Goal: Transaction & Acquisition: Purchase product/service

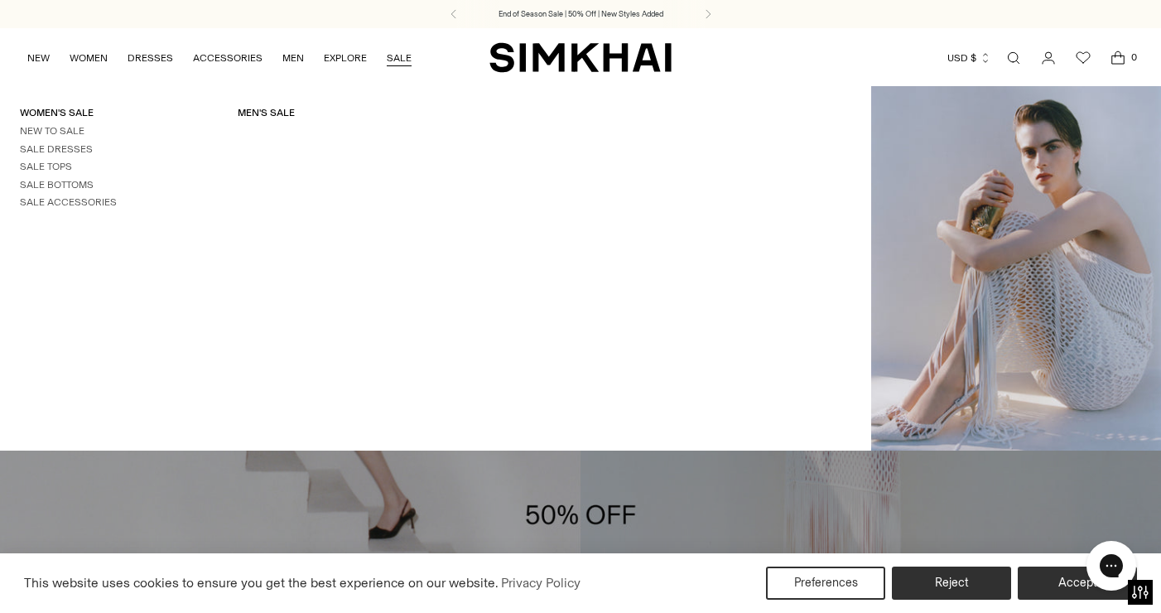
click at [397, 55] on link "SALE" at bounding box center [399, 58] width 25 height 36
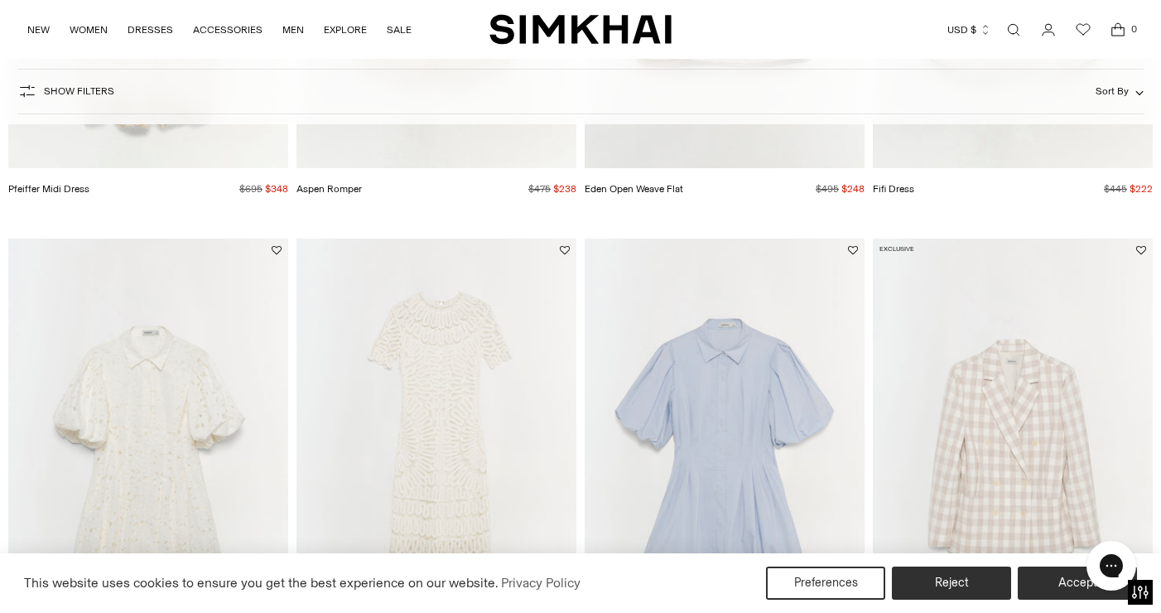
scroll to position [1148, 0]
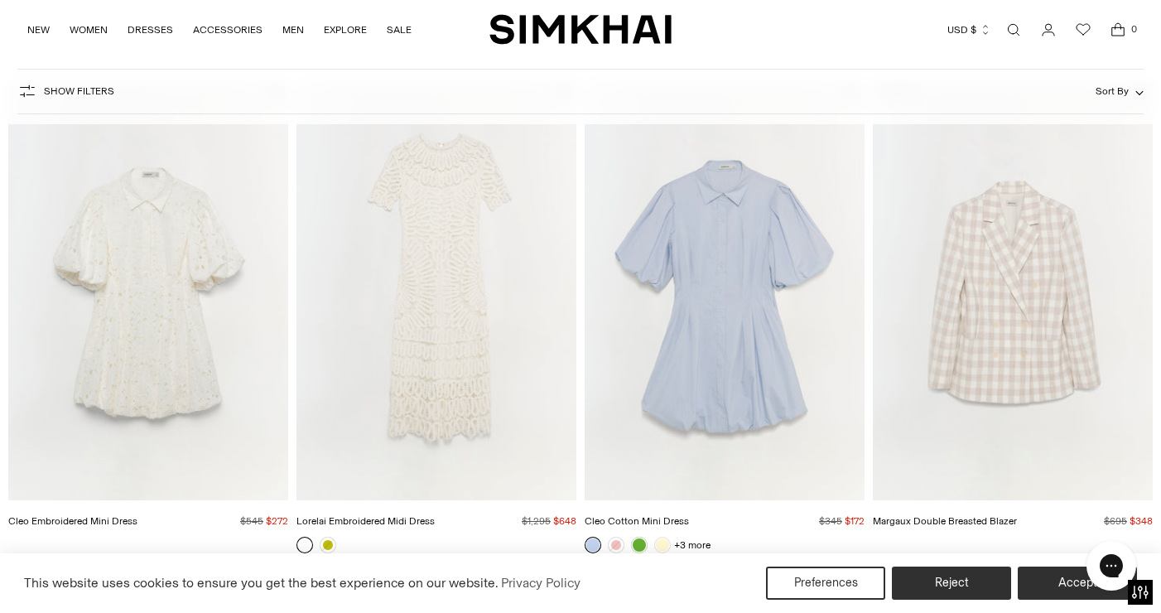
click at [1112, 88] on span "Sort By" at bounding box center [1112, 91] width 33 height 12
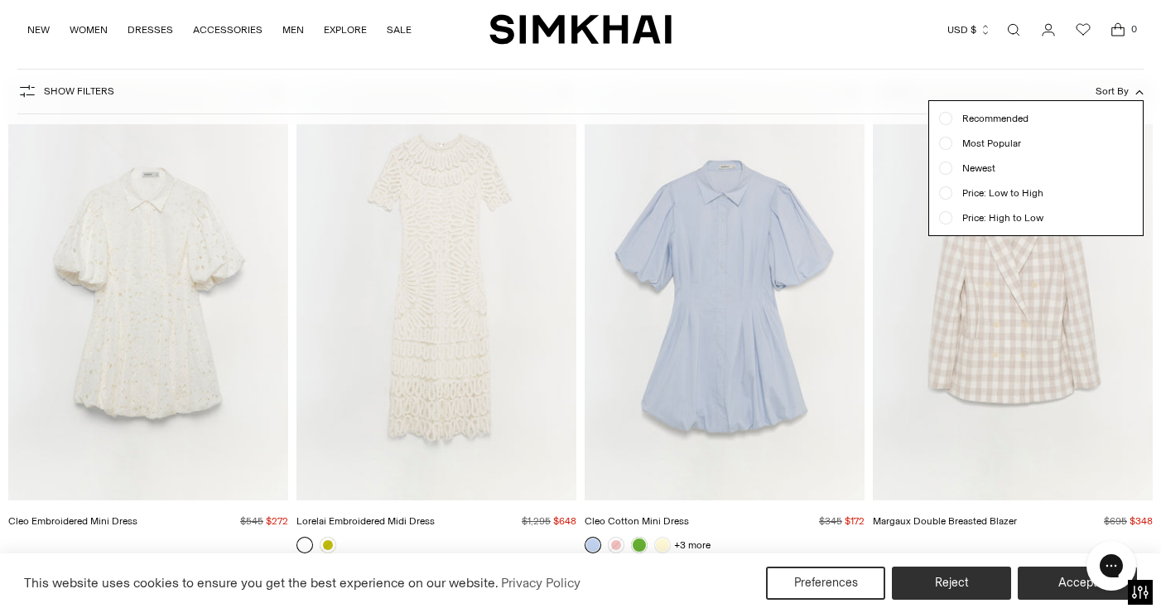
click at [34, 102] on button "Show Filters" at bounding box center [65, 91] width 97 height 27
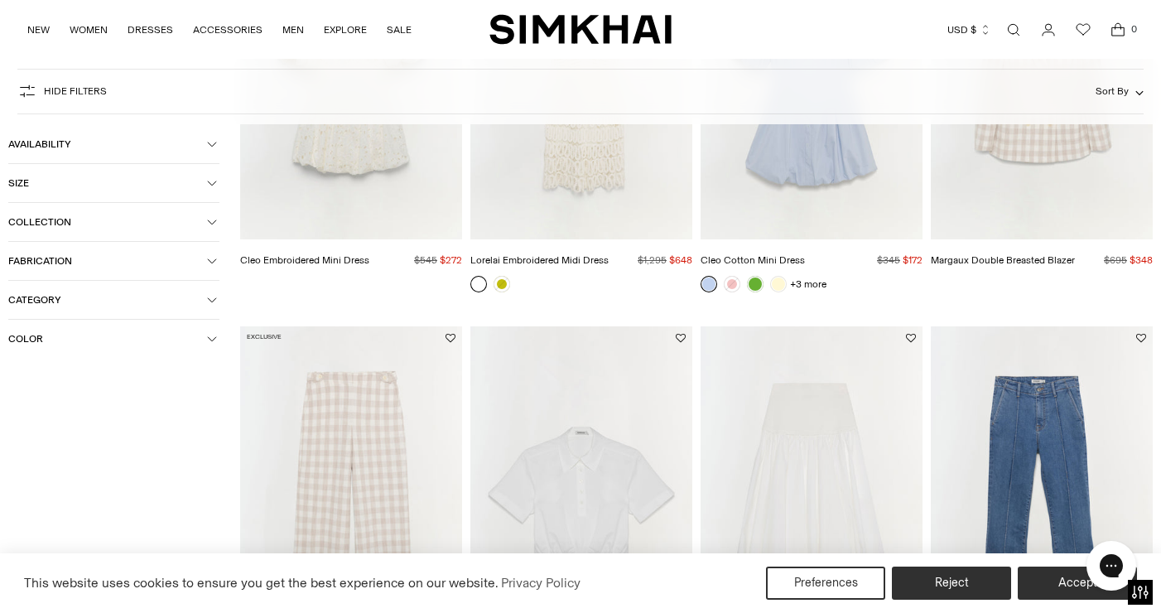
click at [49, 179] on span "Size" at bounding box center [107, 183] width 199 height 12
click at [162, 245] on div "0" at bounding box center [188, 252] width 64 height 25
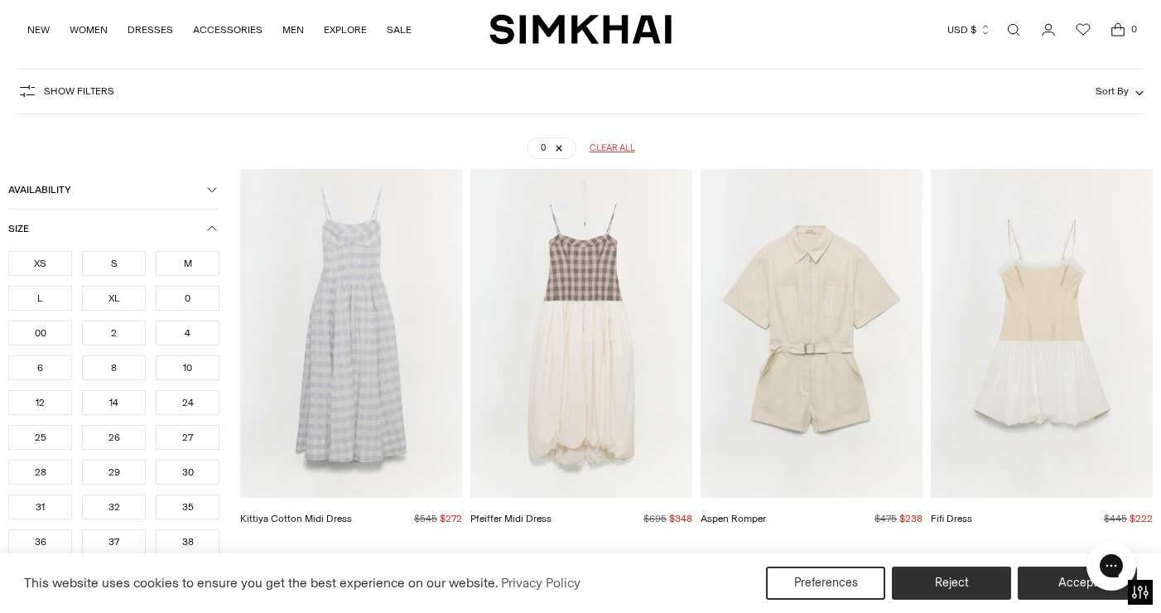
scroll to position [103, 0]
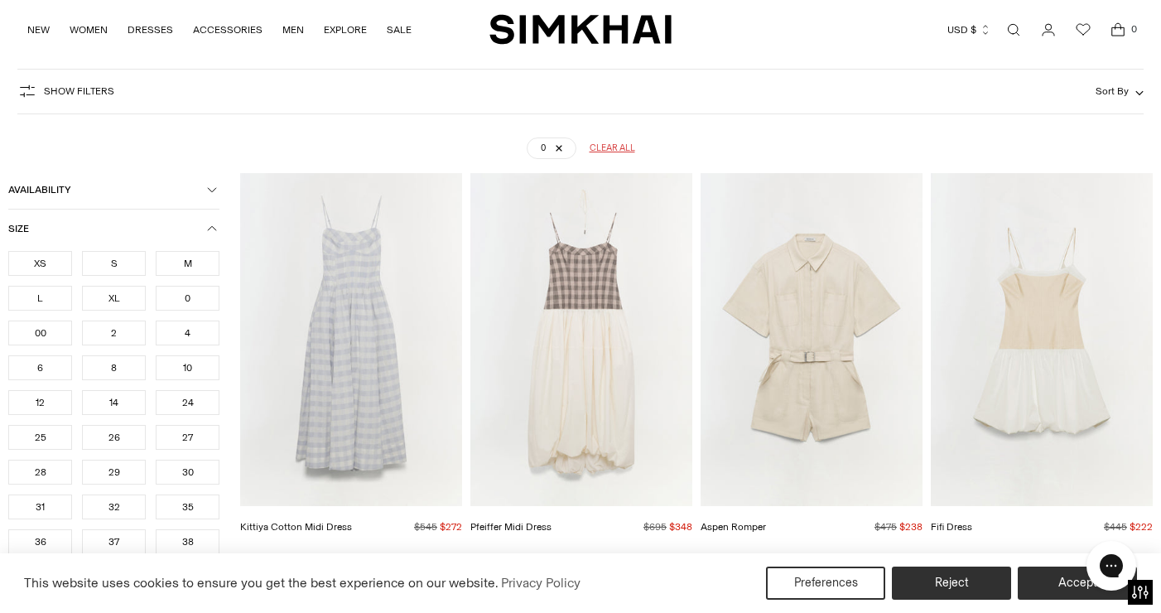
click at [210, 228] on icon "button" at bounding box center [212, 228] width 8 height 4
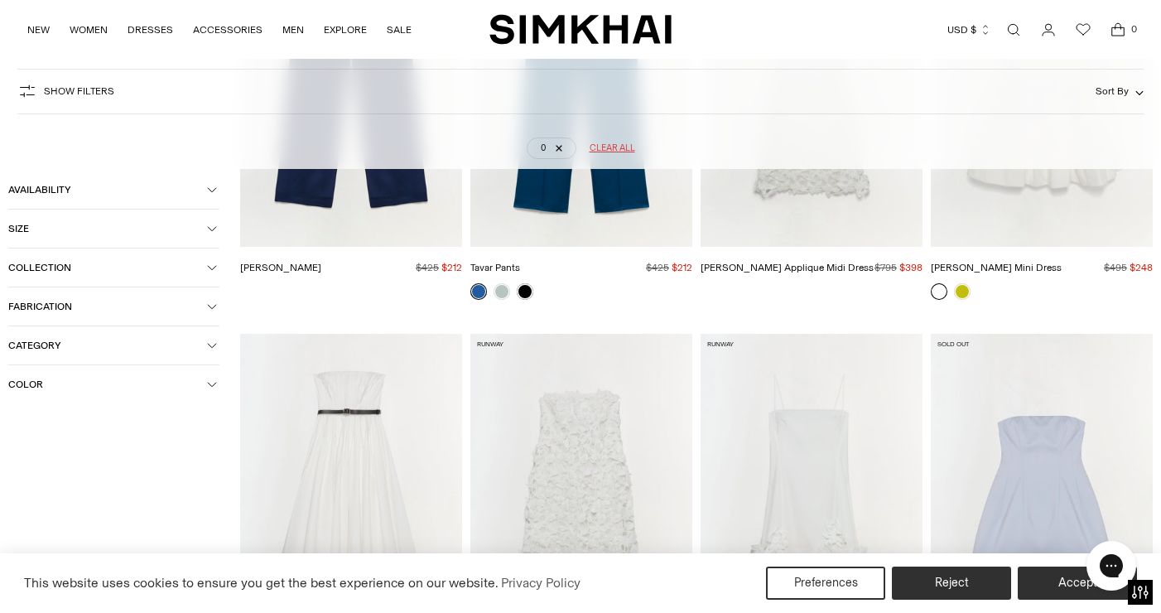
scroll to position [3148, 0]
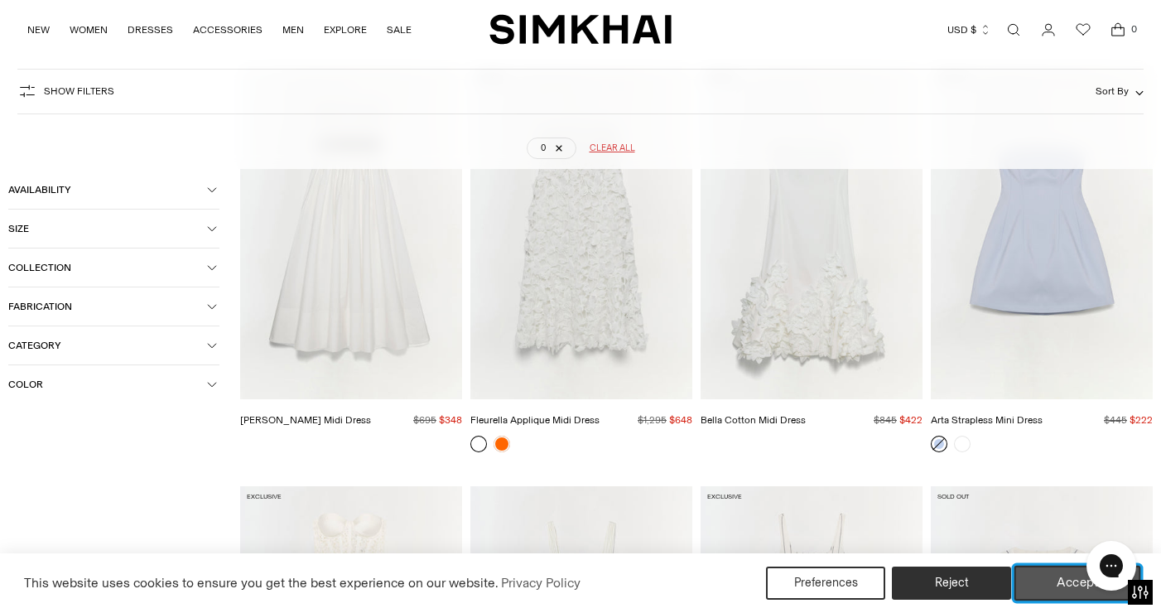
click at [1030, 579] on button "Accept" at bounding box center [1078, 583] width 127 height 35
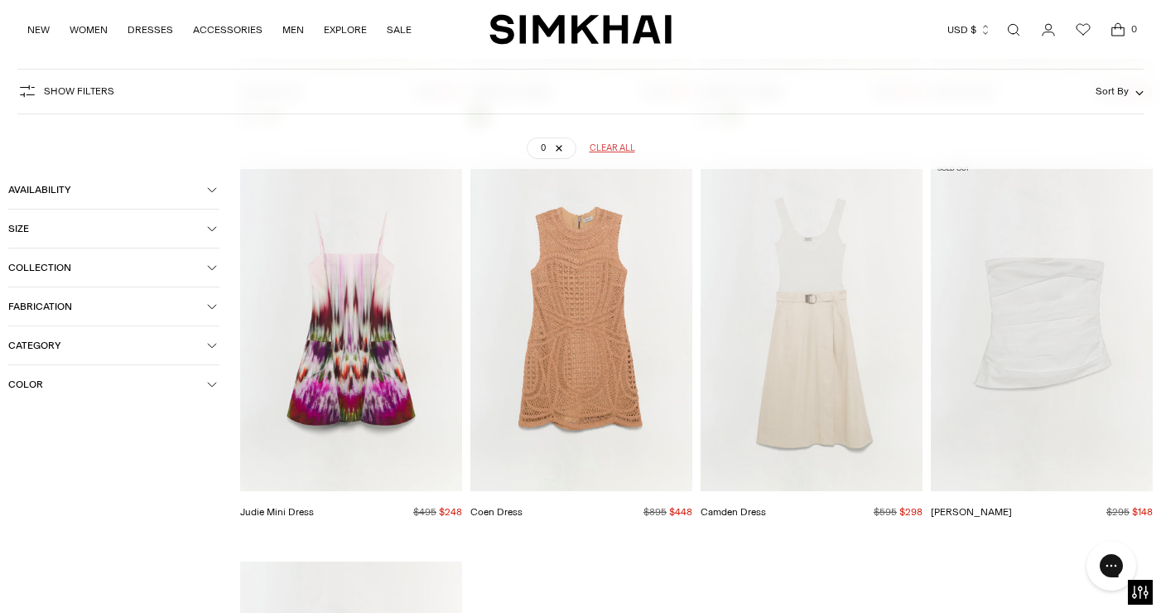
scroll to position [18260, 0]
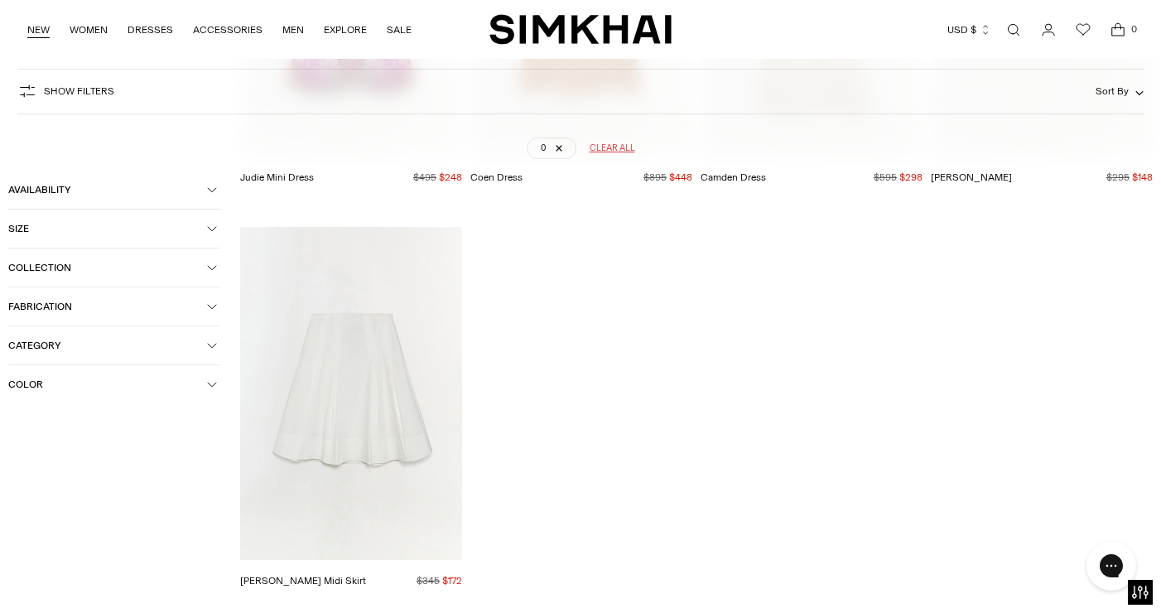
click at [34, 33] on link "NEW" at bounding box center [38, 30] width 22 height 36
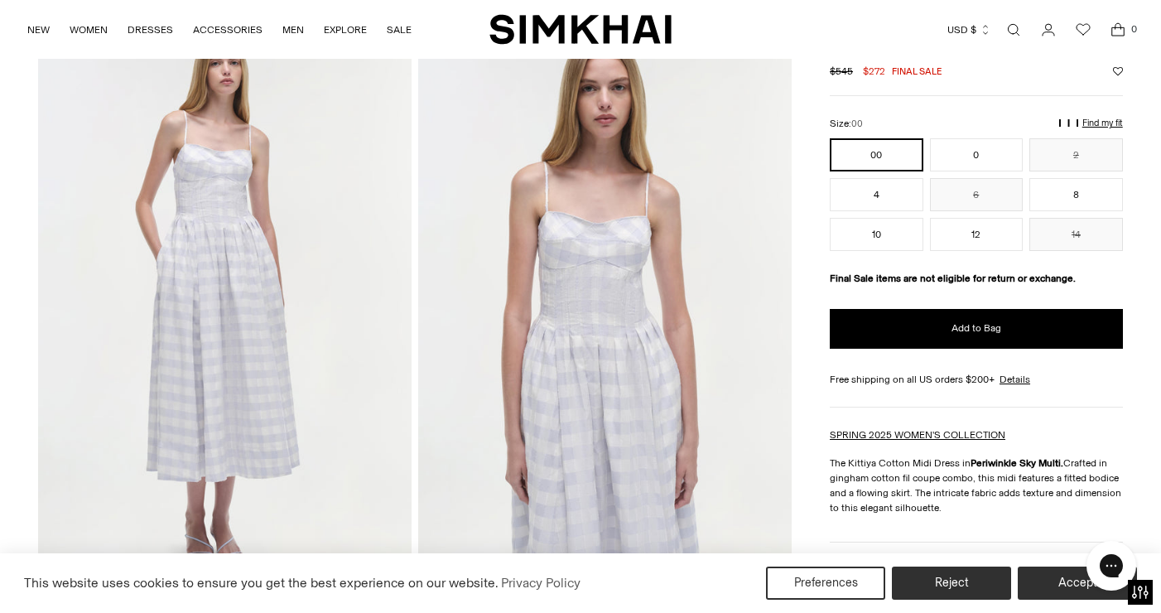
scroll to position [100, 0]
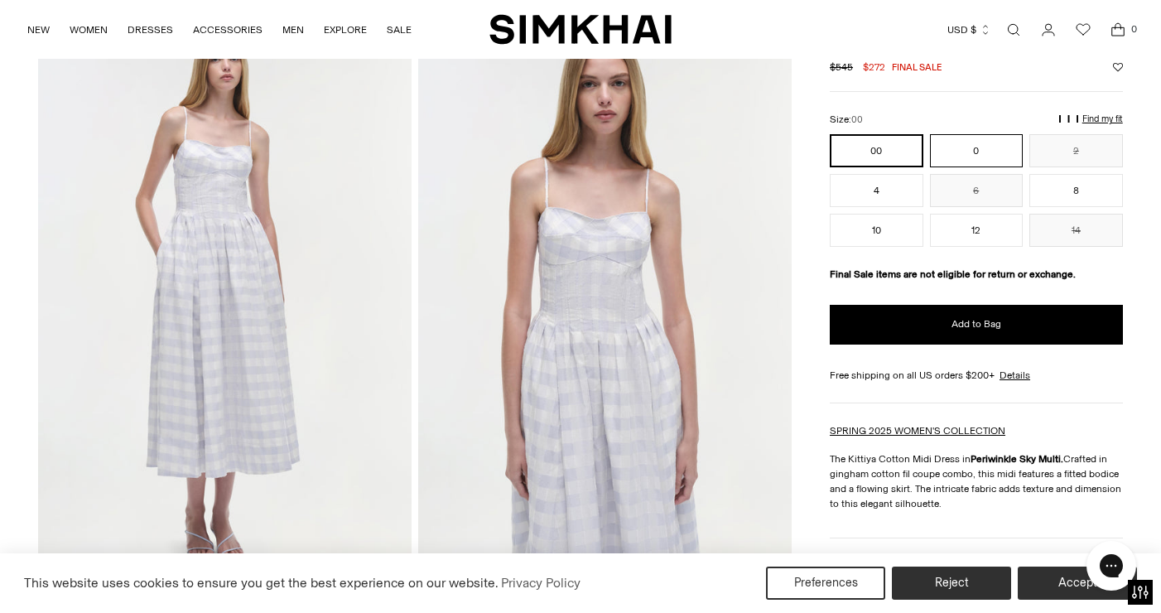
click at [999, 148] on button "0" at bounding box center [977, 150] width 94 height 33
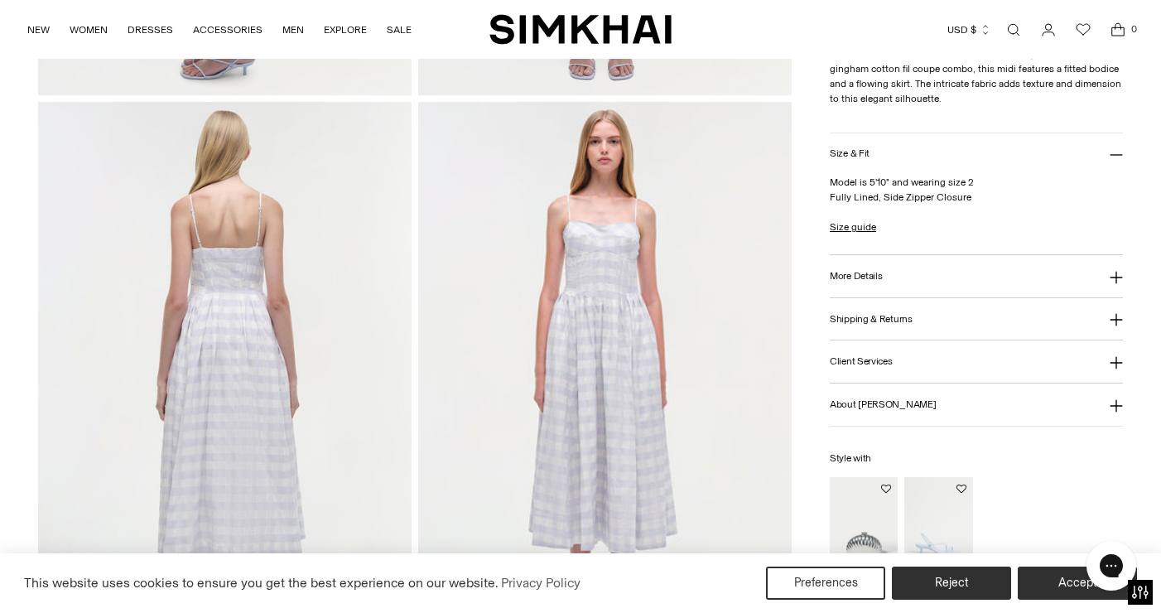
scroll to position [1157, 0]
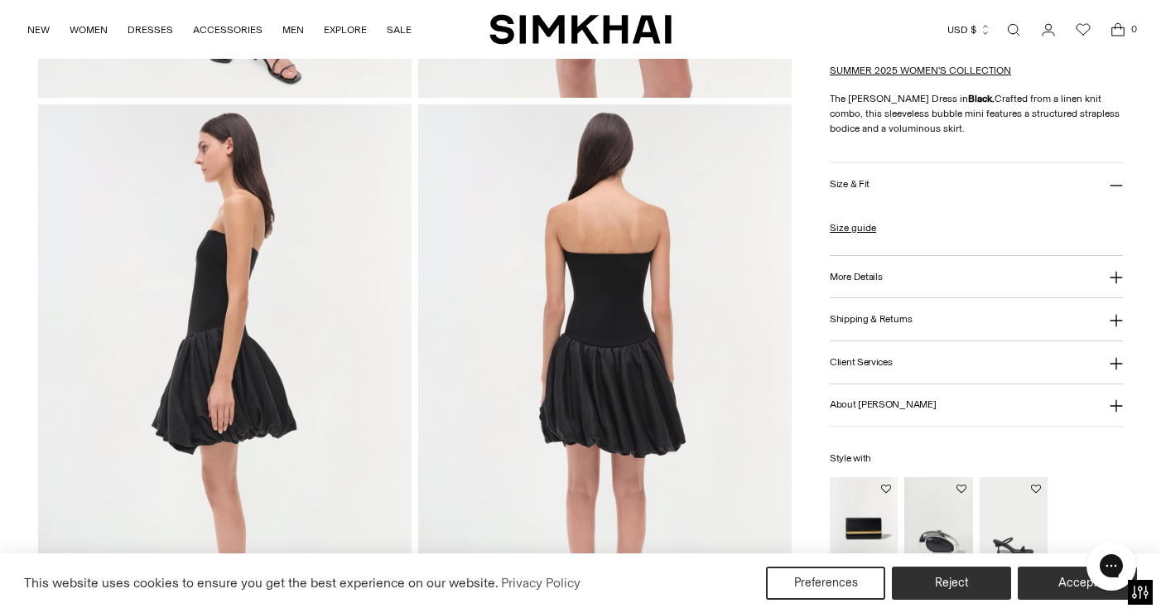
scroll to position [634, 0]
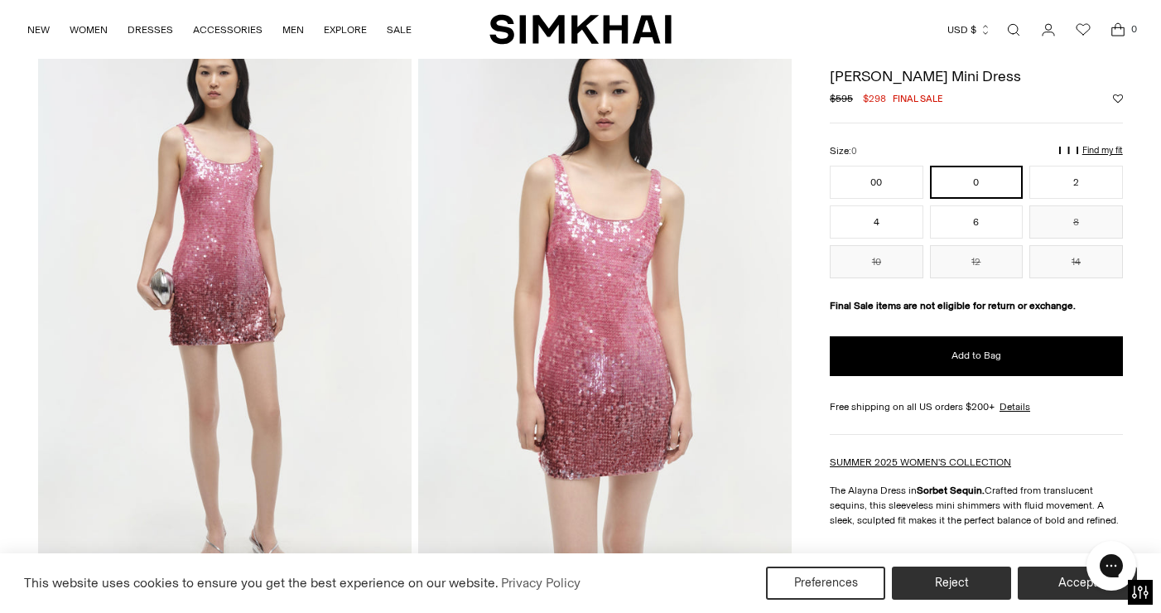
scroll to position [82, 0]
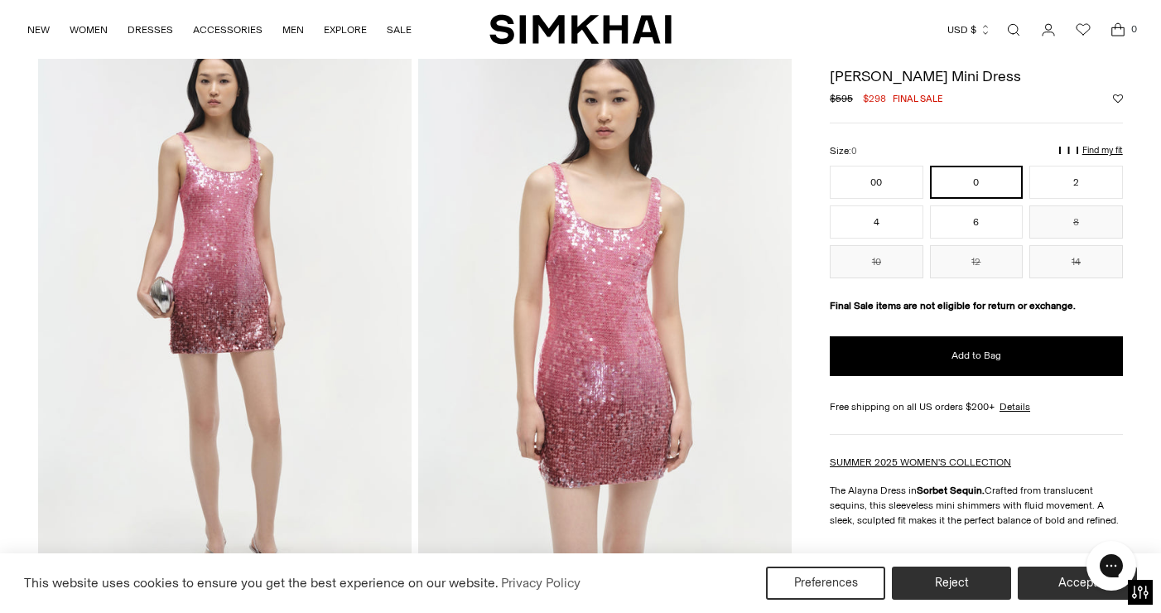
drag, startPoint x: 998, startPoint y: 75, endPoint x: 828, endPoint y: 70, distance: 169.9
drag, startPoint x: 996, startPoint y: 75, endPoint x: 828, endPoint y: 71, distance: 168.2
drag, startPoint x: 1001, startPoint y: 76, endPoint x: 833, endPoint y: 75, distance: 167.3
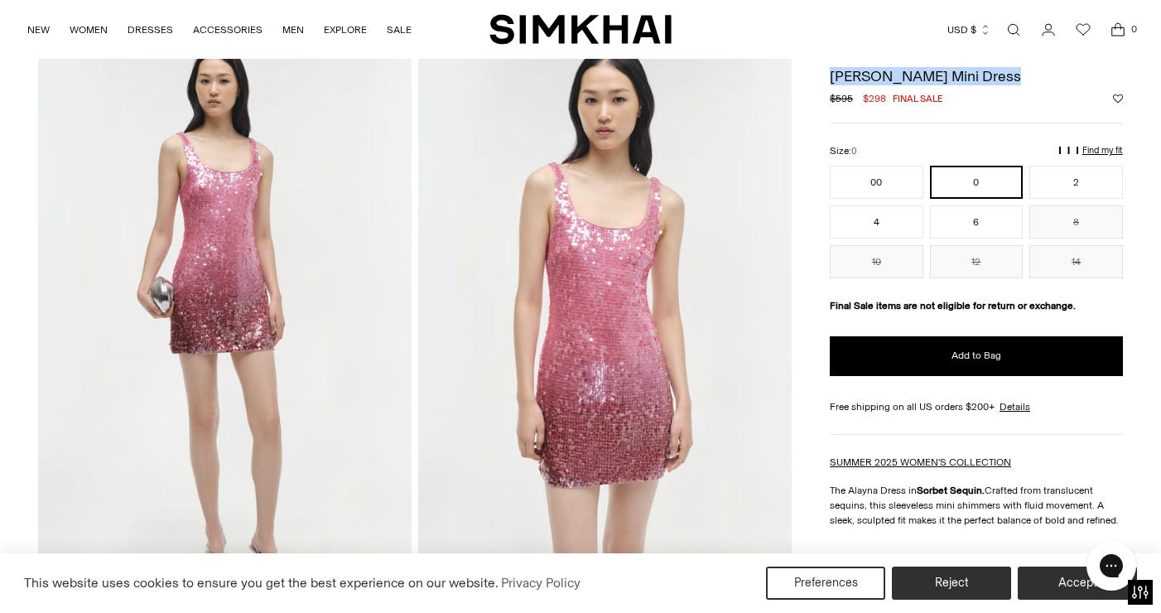
click at [833, 75] on h1 "[PERSON_NAME] Mini Dress" at bounding box center [976, 76] width 293 height 15
copy h1 "[PERSON_NAME] Mini Dress"
click at [914, 55] on div "NEW WOMEN New Arrivals Shop All Fall 2025 Best Sellers Signature Exclusives Sal…" at bounding box center [581, 29] width 1108 height 59
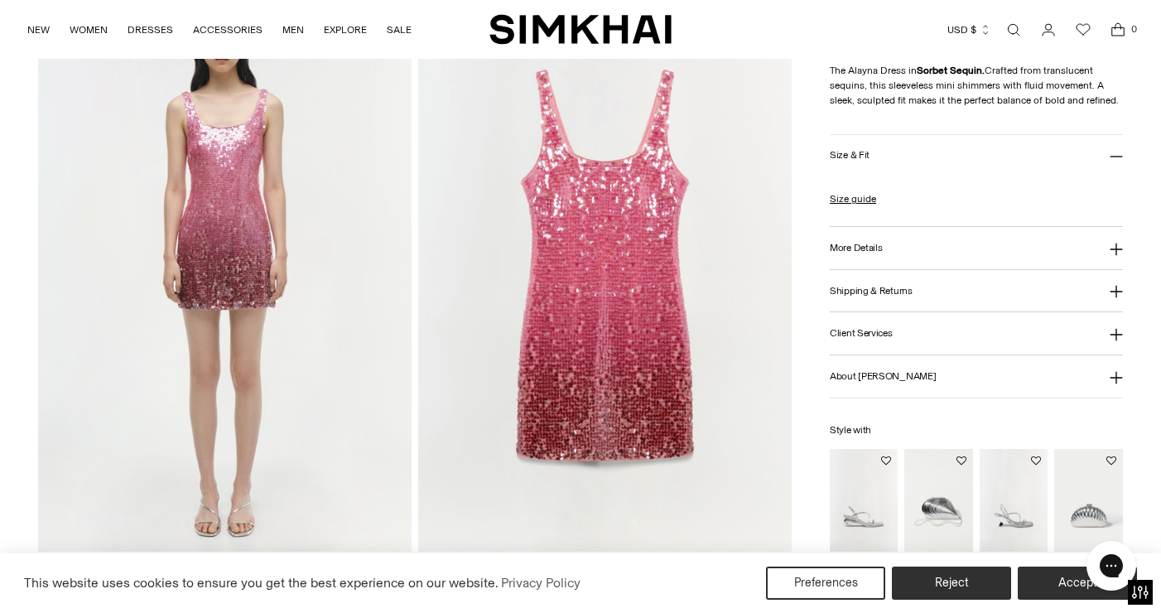
scroll to position [1261, 0]
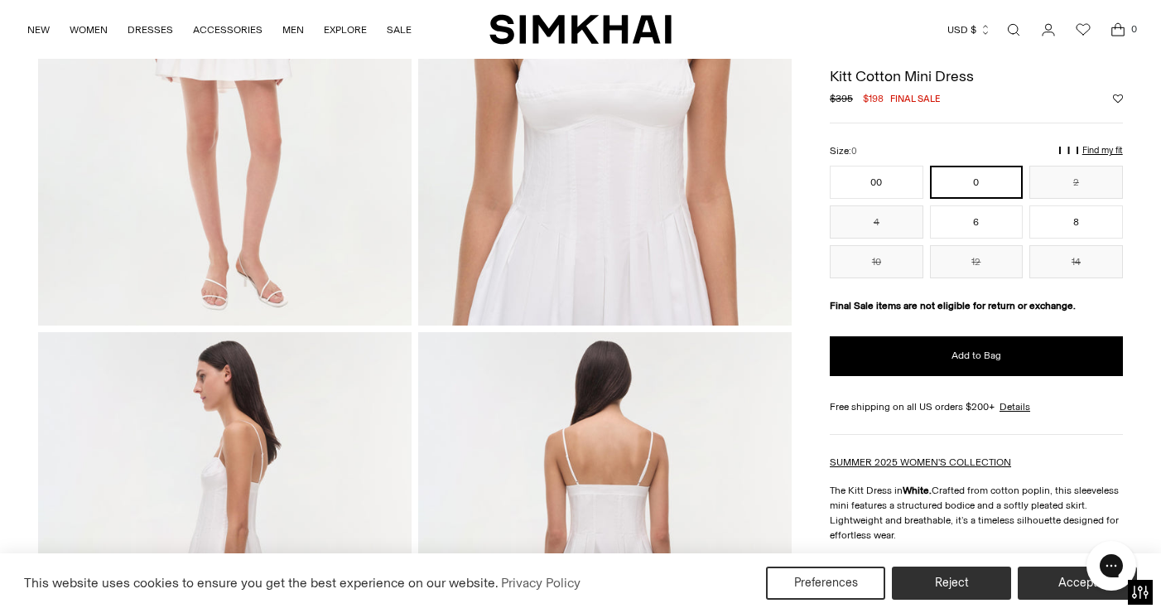
scroll to position [2, 0]
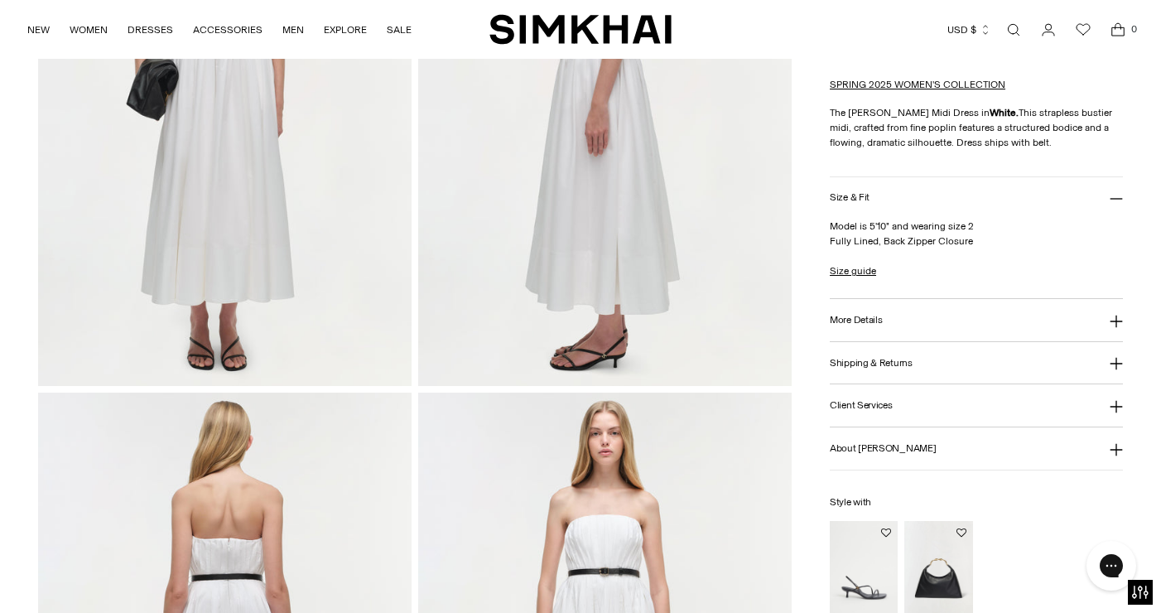
scroll to position [364, 0]
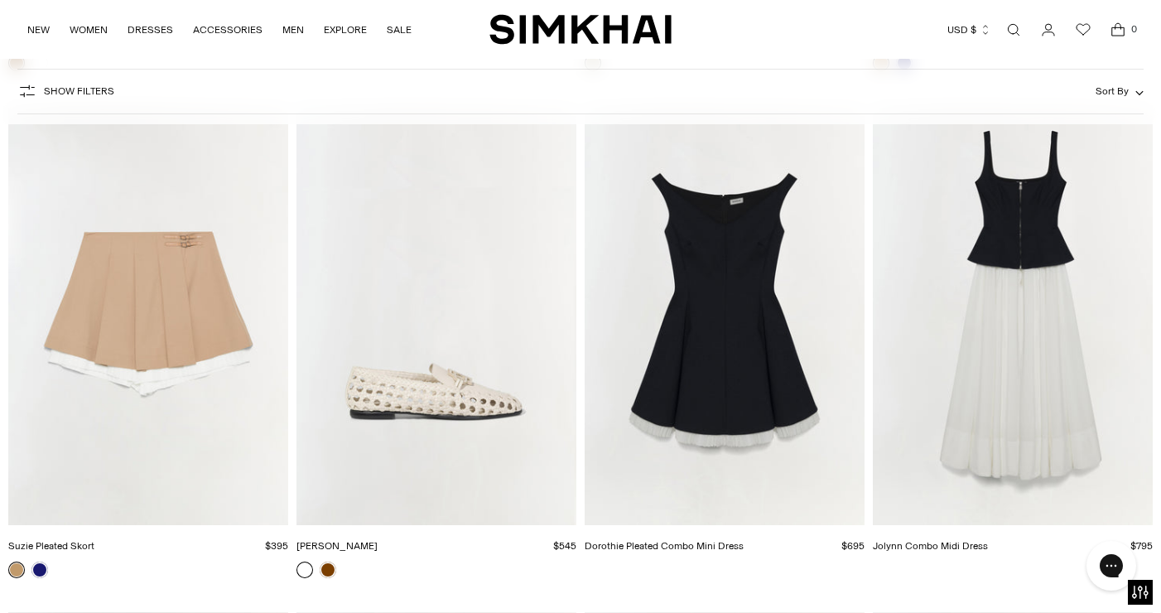
scroll to position [24960, 0]
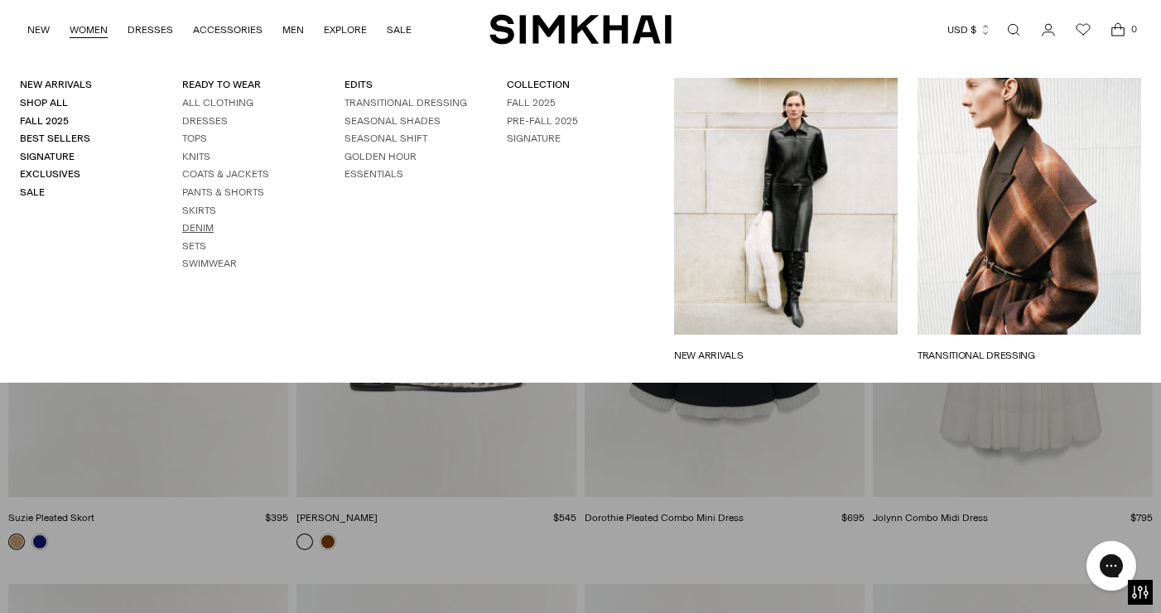
click at [205, 225] on link "Denim" at bounding box center [197, 228] width 31 height 12
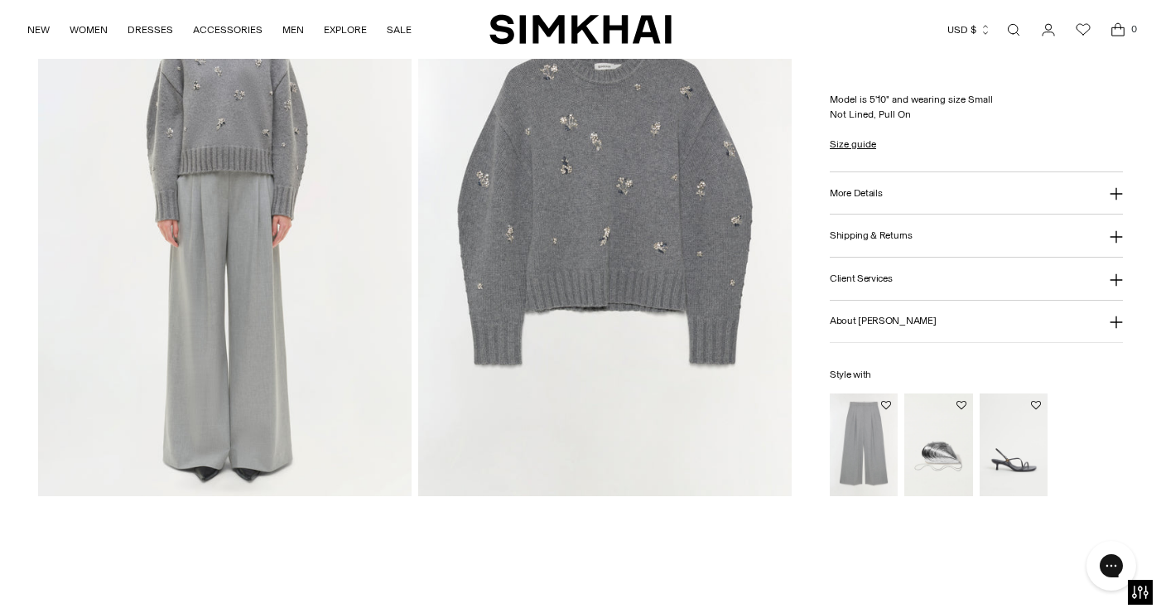
scroll to position [1340, 0]
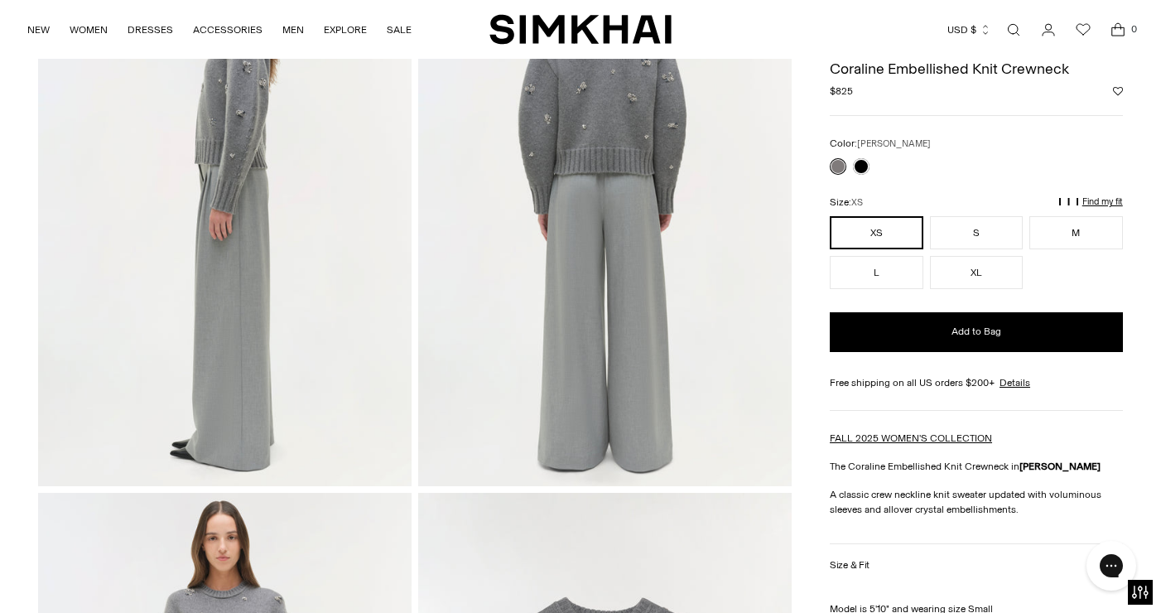
scroll to position [717, 0]
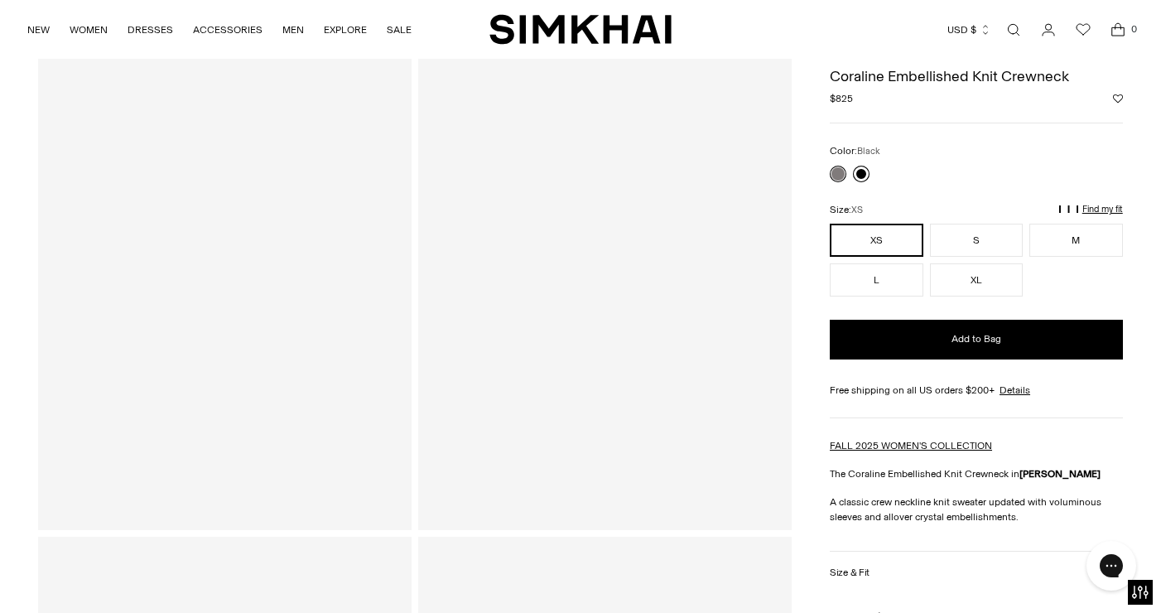
click at [863, 174] on link at bounding box center [861, 174] width 17 height 17
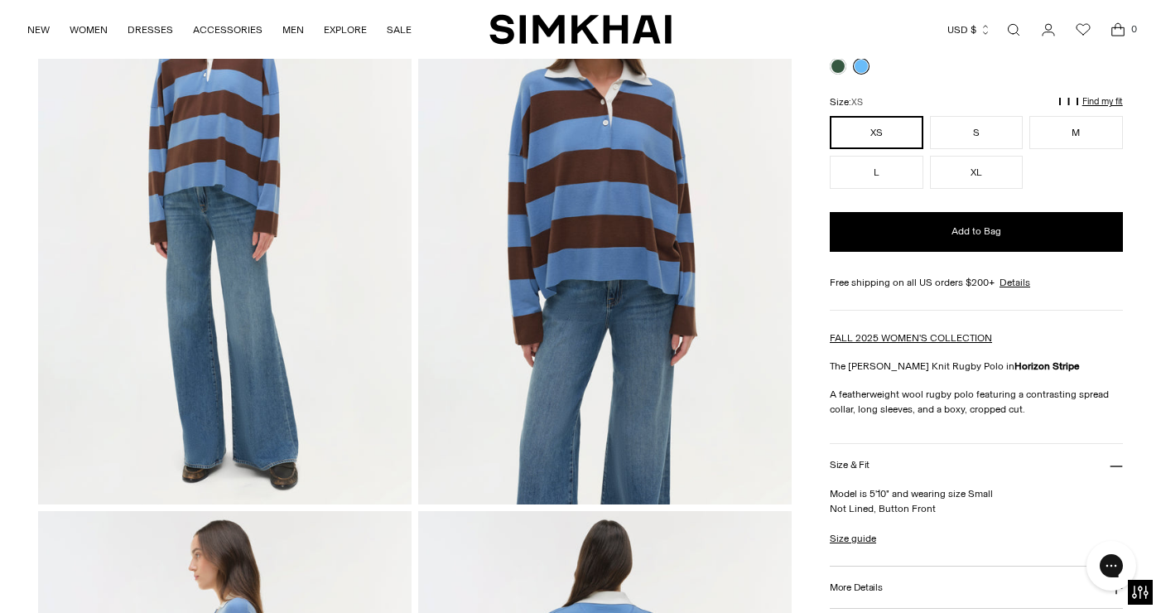
scroll to position [177, 0]
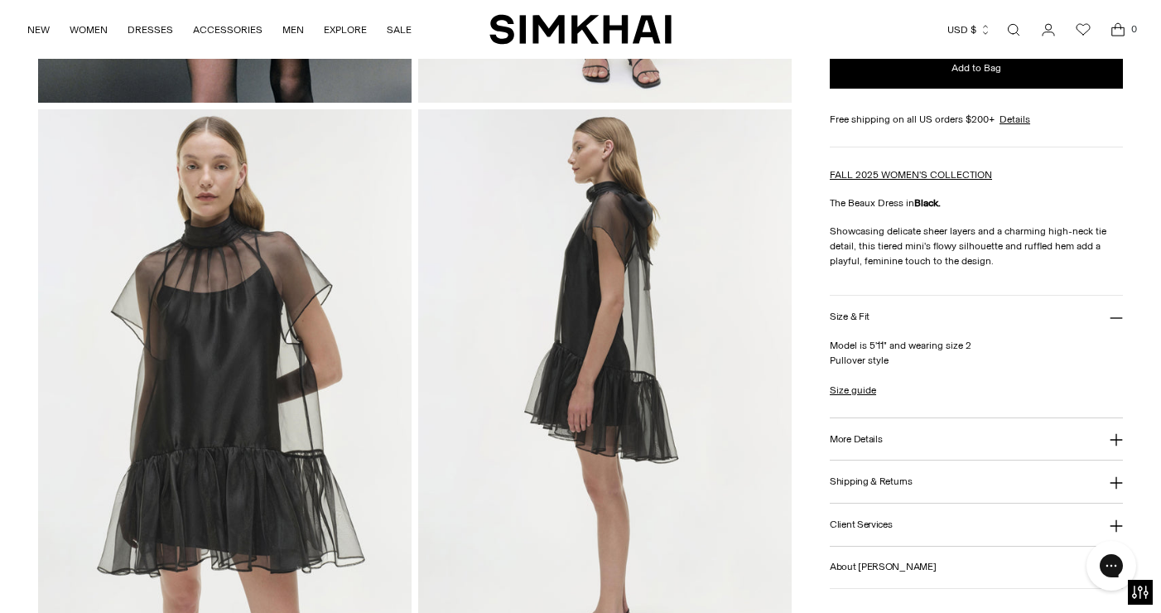
scroll to position [579, 0]
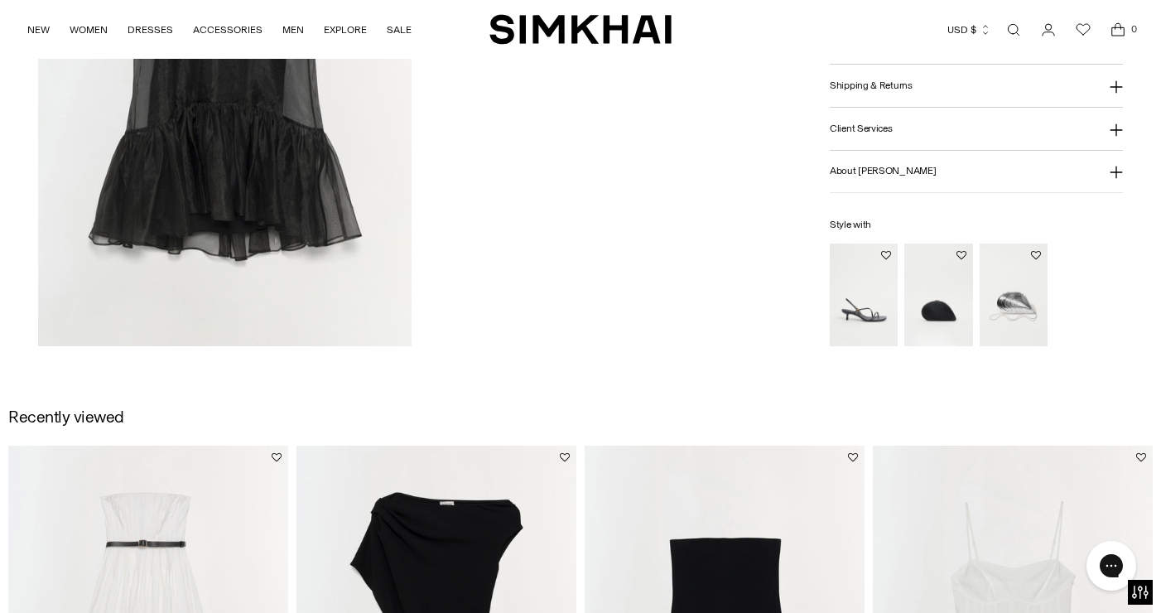
scroll to position [2313, 0]
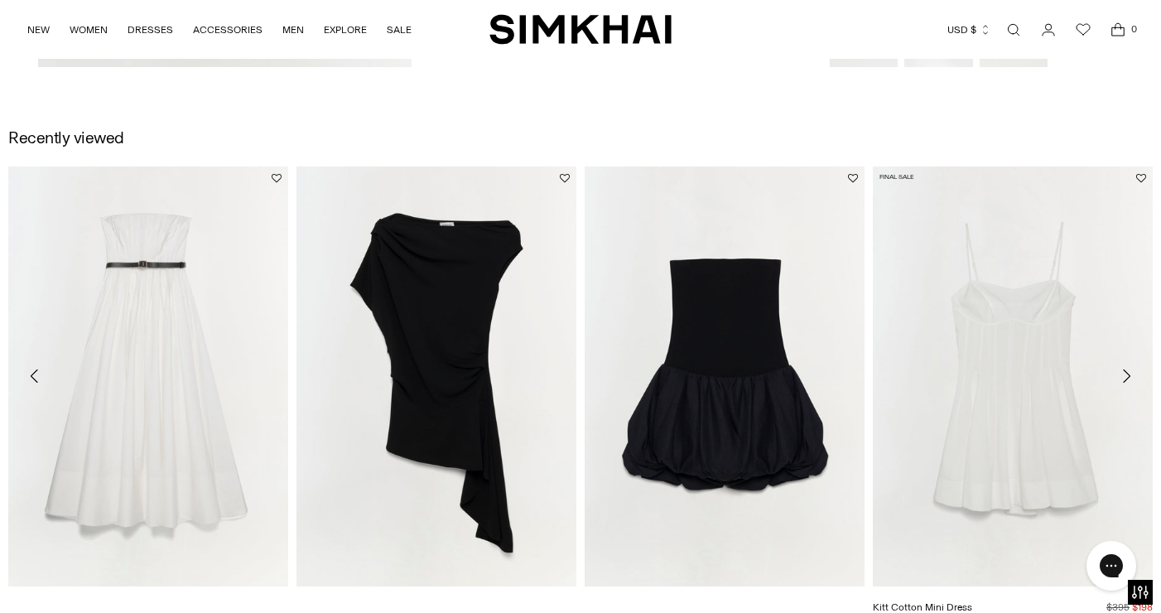
click at [0, 0] on img "Kitt Cotton Mini Dress" at bounding box center [0, 0] width 0 height 0
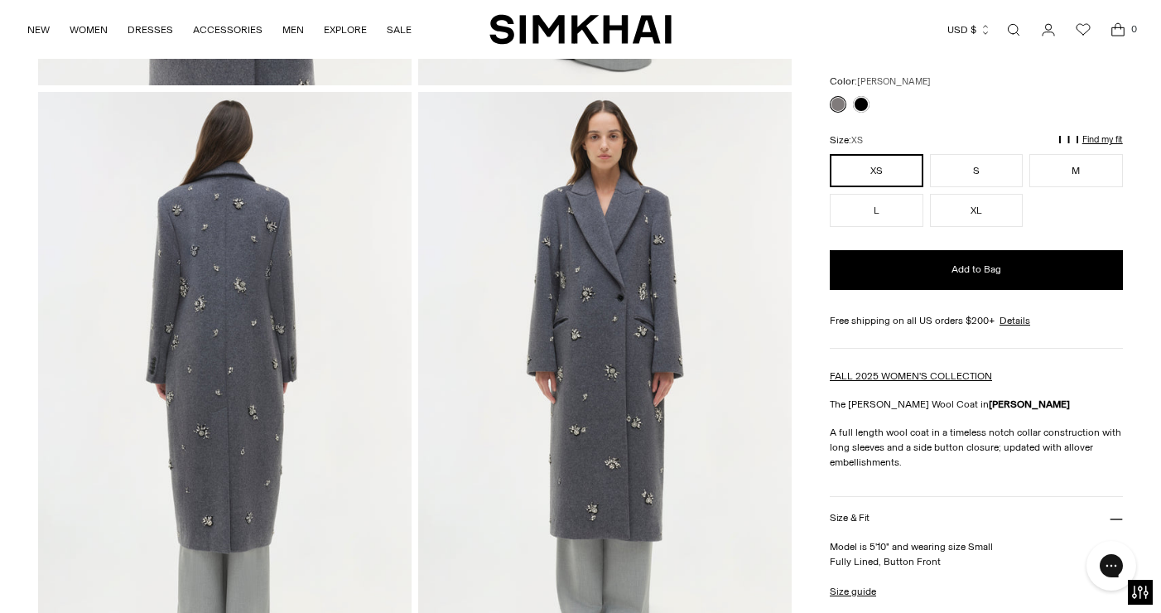
scroll to position [879, 0]
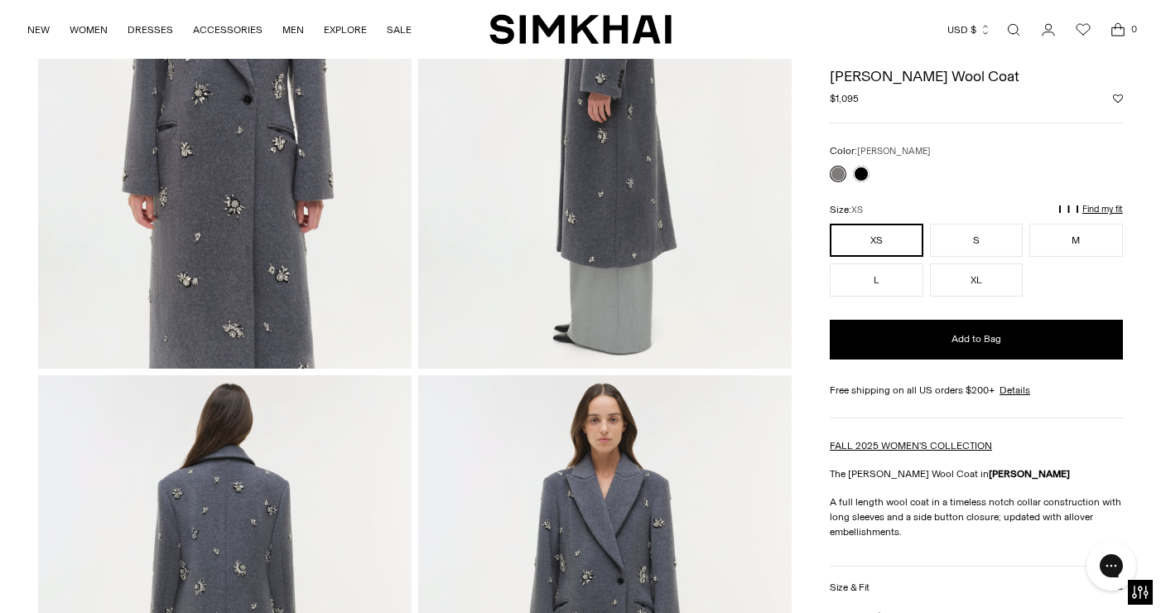
click at [867, 166] on div at bounding box center [850, 173] width 46 height 23
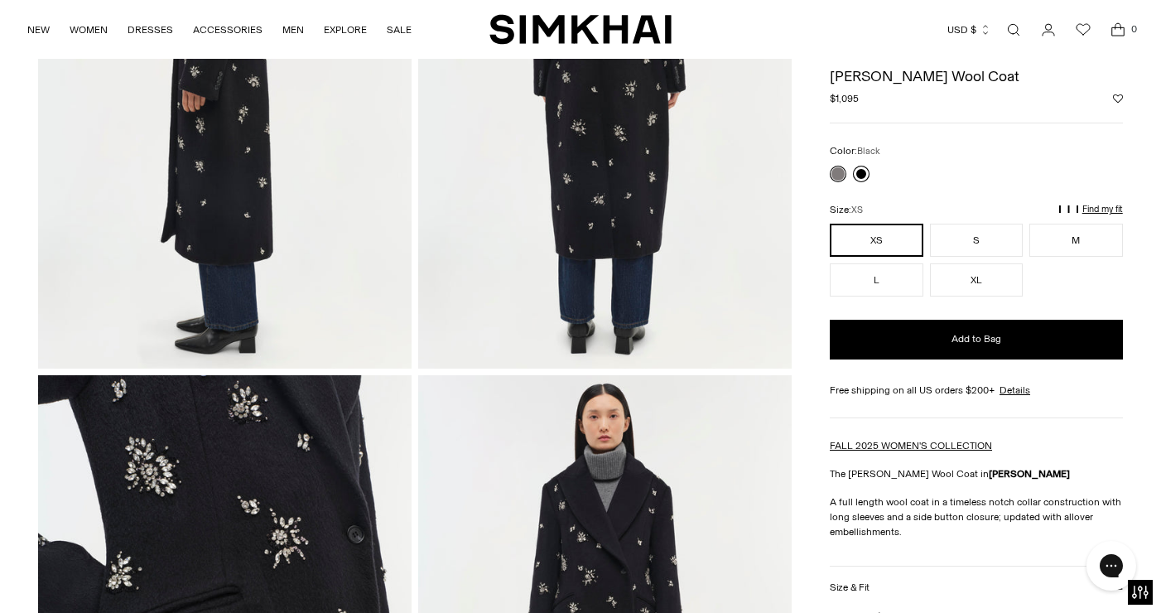
click at [859, 179] on link at bounding box center [861, 174] width 17 height 17
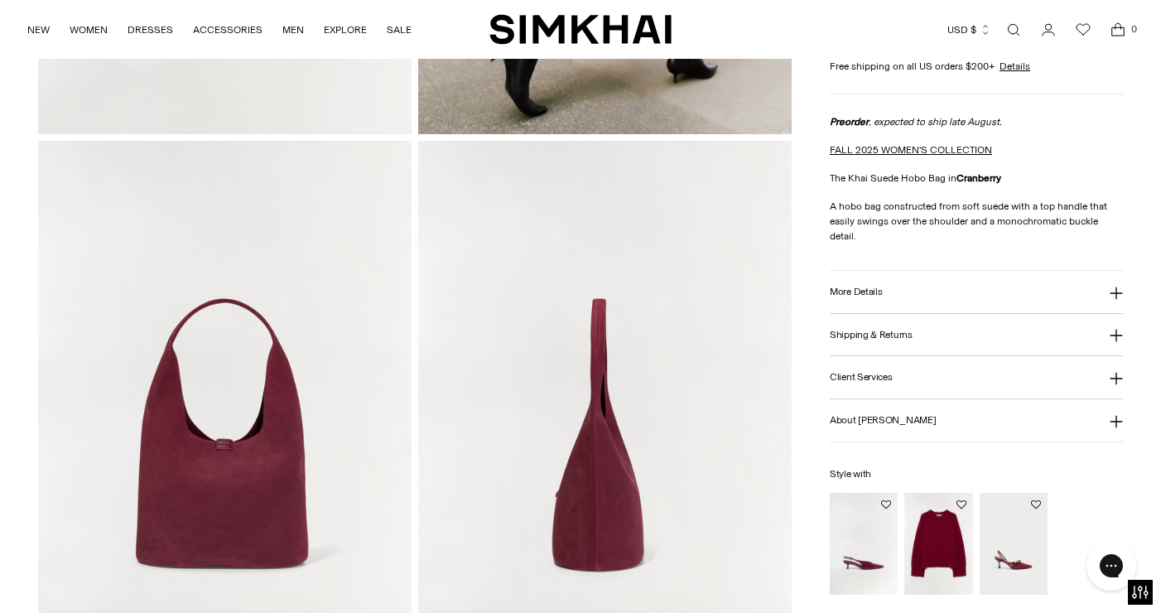
scroll to position [795, 0]
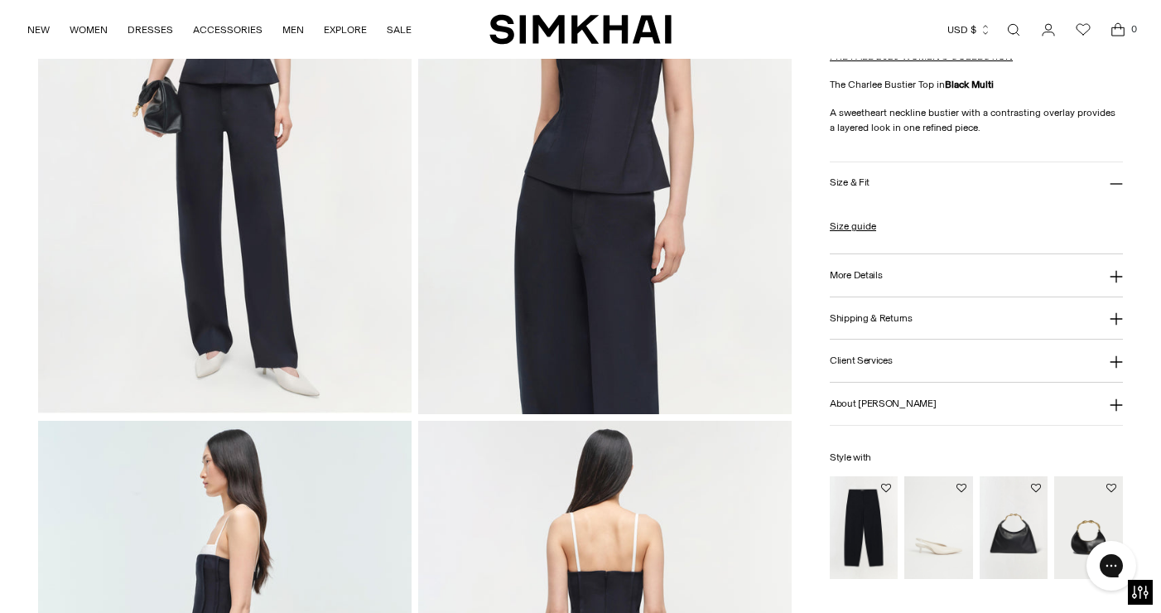
scroll to position [1191, 0]
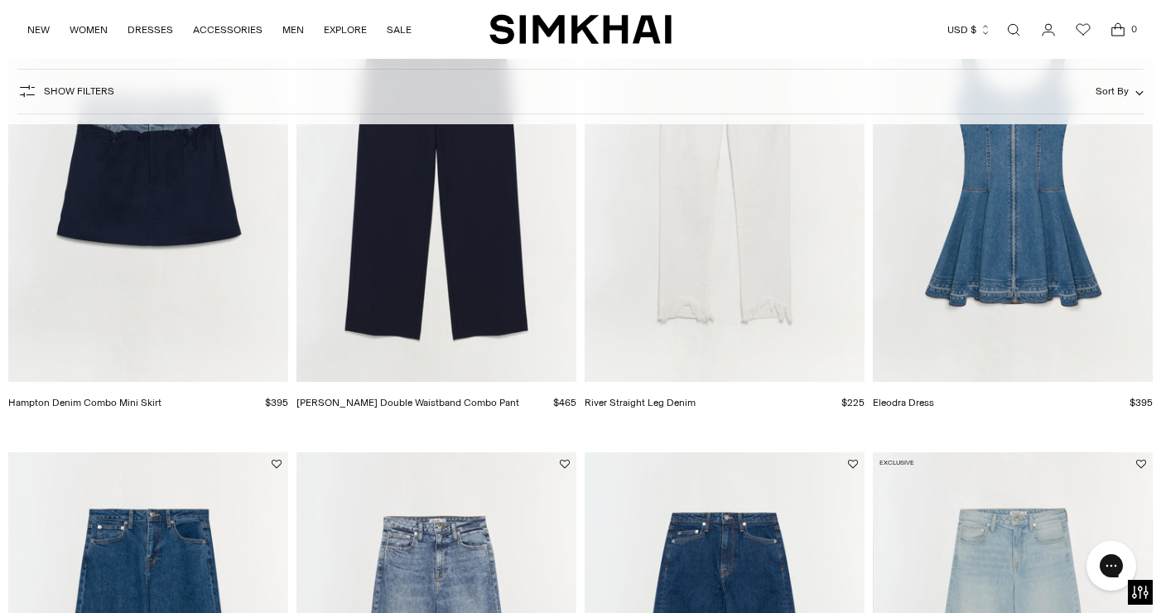
scroll to position [862, 0]
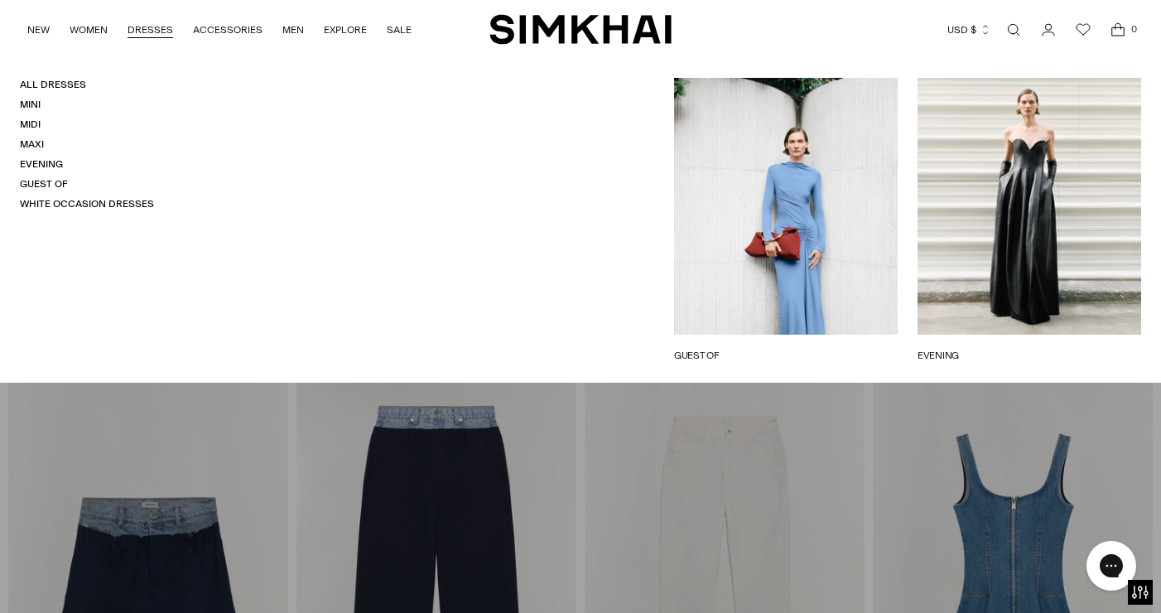
click at [151, 31] on link "DRESSES" at bounding box center [151, 30] width 46 height 36
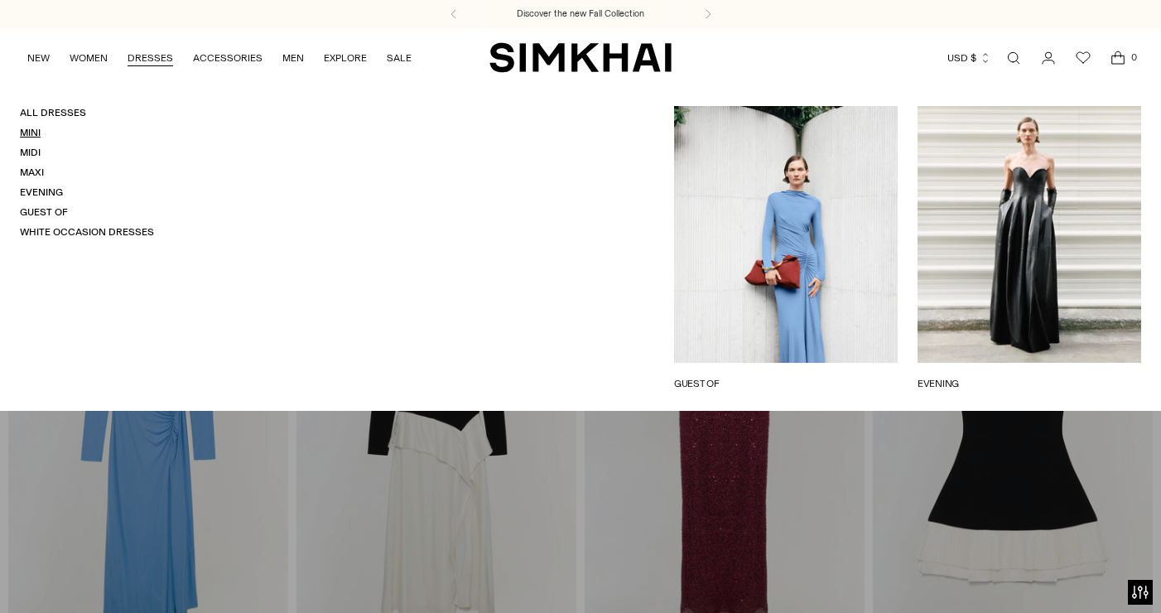
click at [22, 134] on link "Mini" at bounding box center [30, 133] width 21 height 12
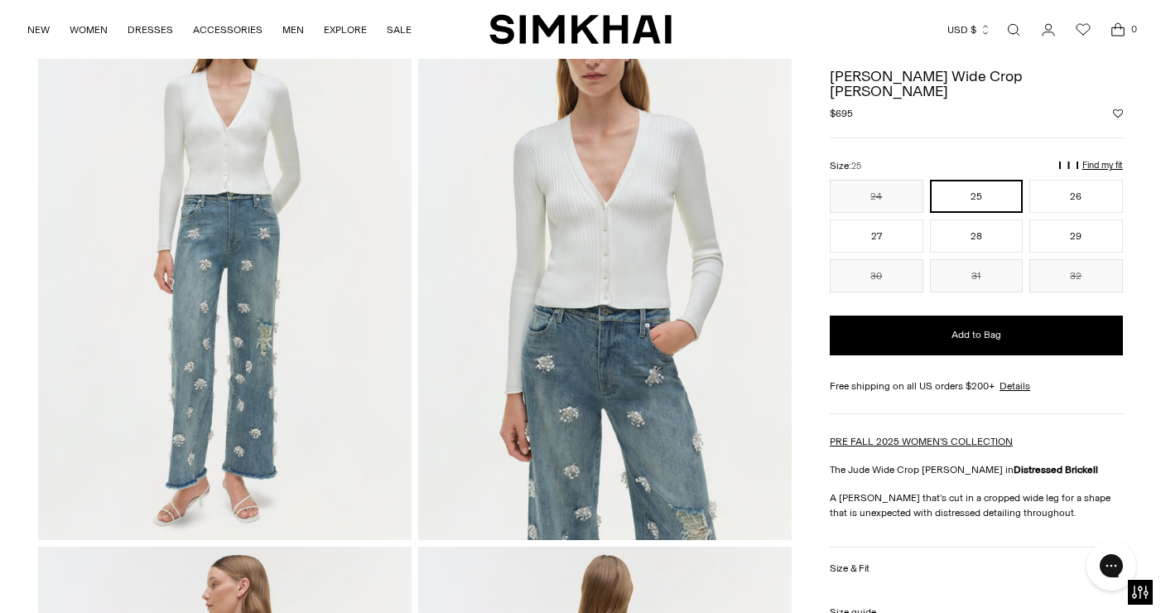
scroll to position [127, 0]
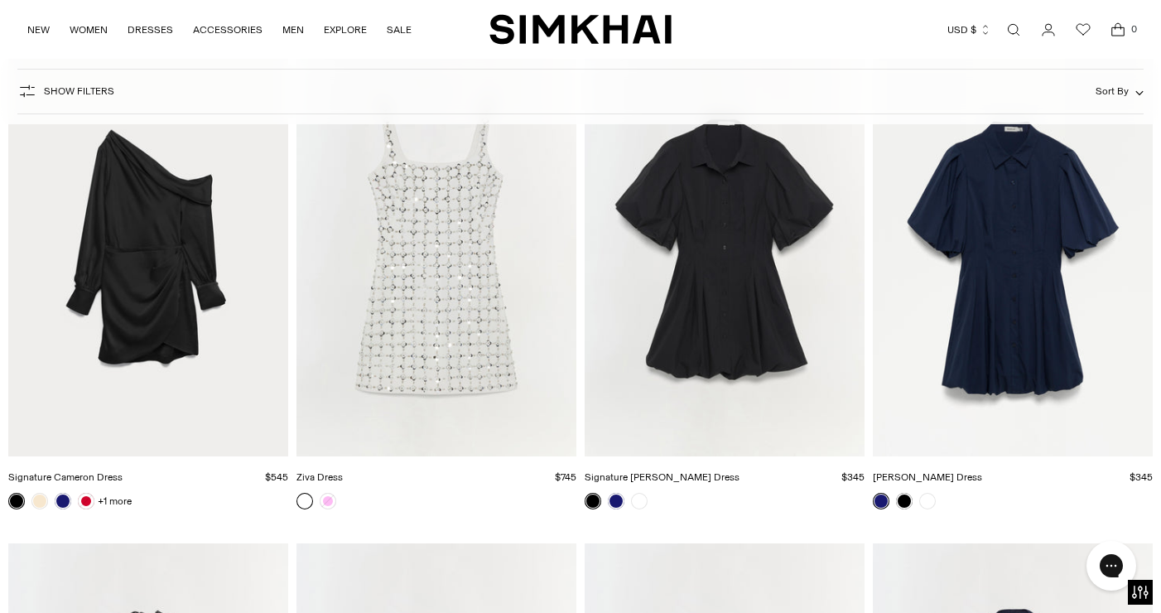
scroll to position [4762, 0]
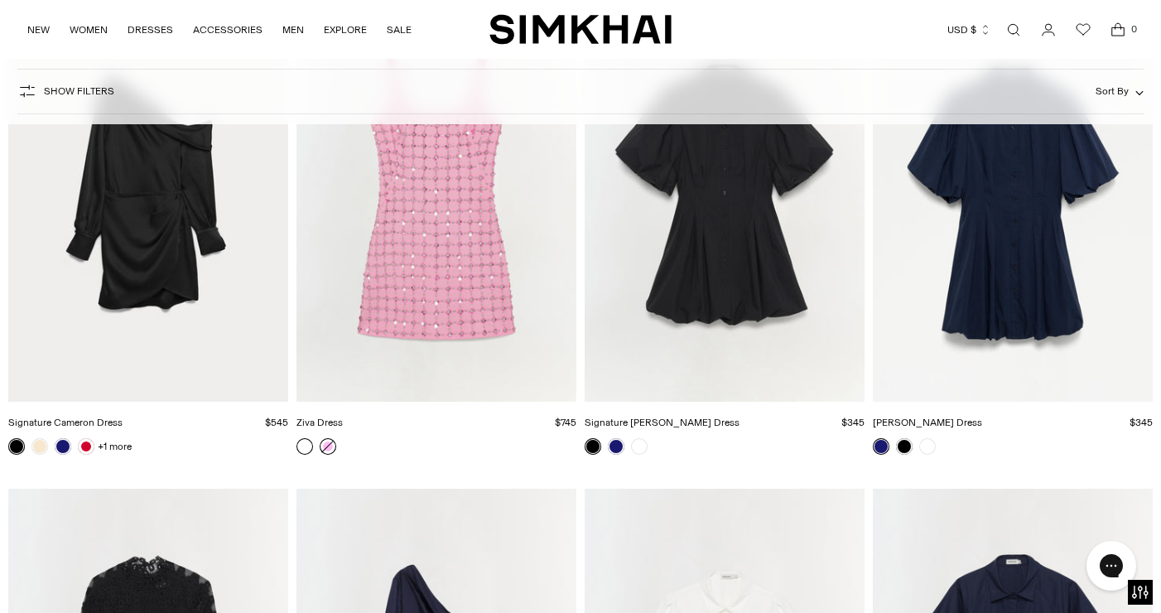
click at [326, 446] on link at bounding box center [328, 446] width 17 height 17
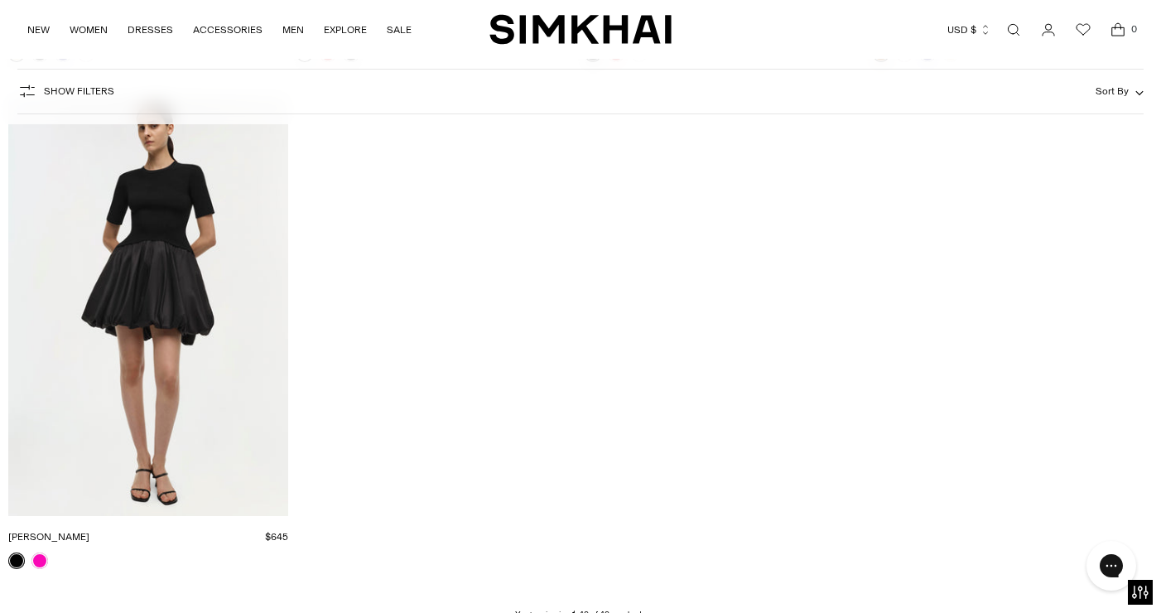
scroll to position [6462, 0]
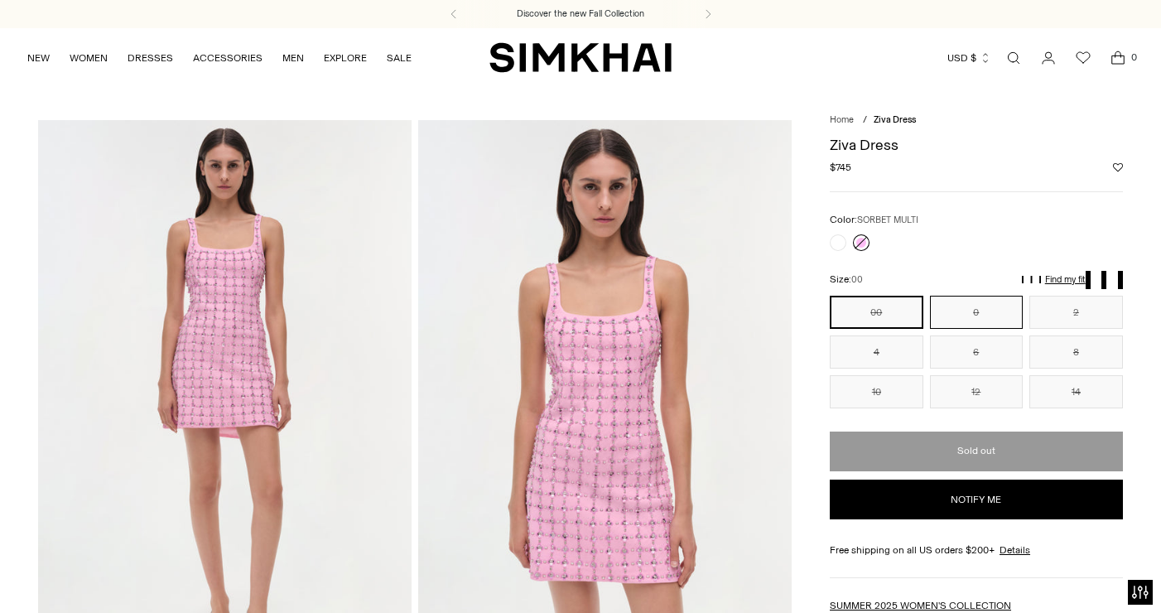
click at [949, 325] on button "0" at bounding box center [977, 312] width 94 height 33
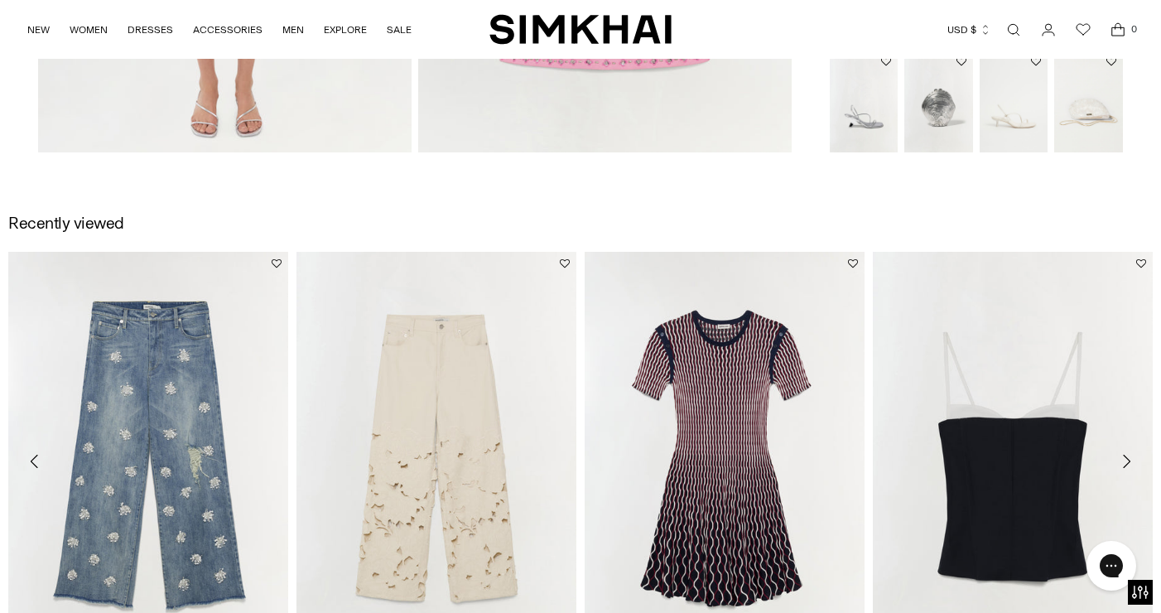
scroll to position [1715, 0]
